Goal: Task Accomplishment & Management: Manage account settings

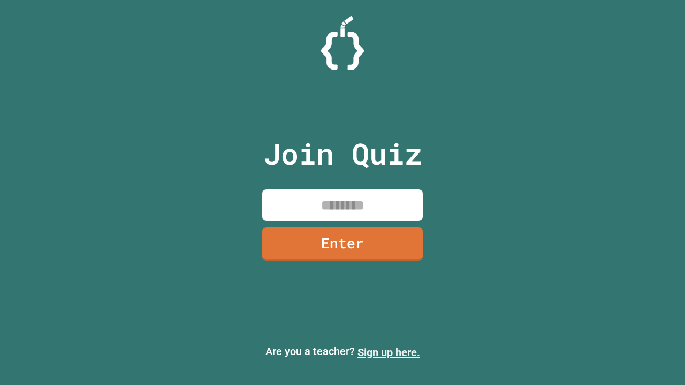
click at [389, 353] on link "Sign up here." at bounding box center [389, 352] width 63 height 13
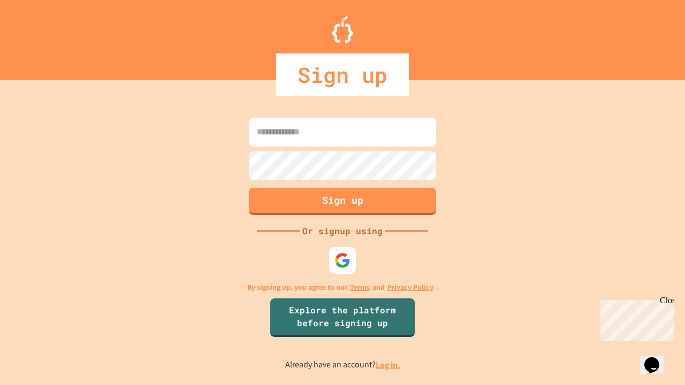
click at [389, 365] on link "Log in." at bounding box center [388, 365] width 25 height 11
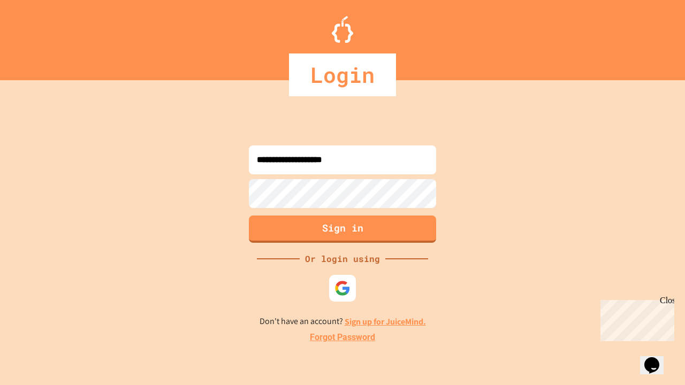
type input "**********"
